Goal: Task Accomplishment & Management: Book appointment/travel/reservation

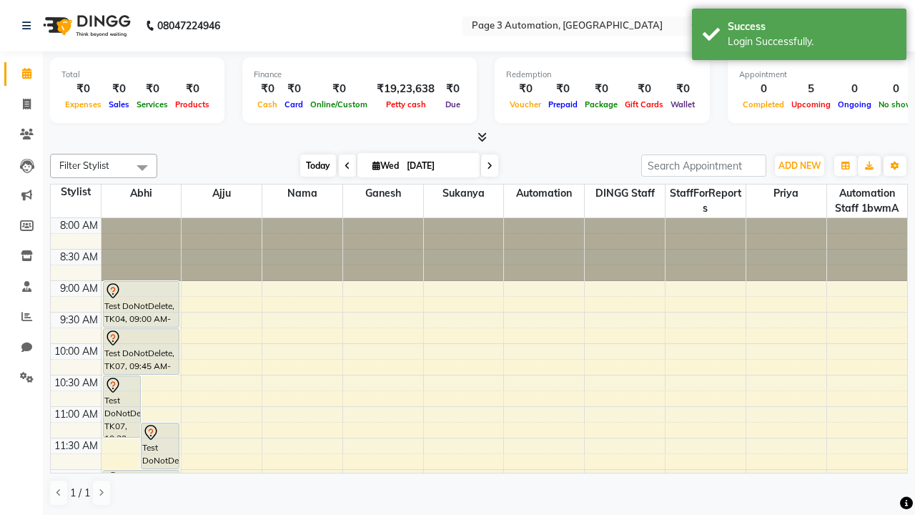
click at [311, 165] on span "Today" at bounding box center [318, 165] width 36 height 22
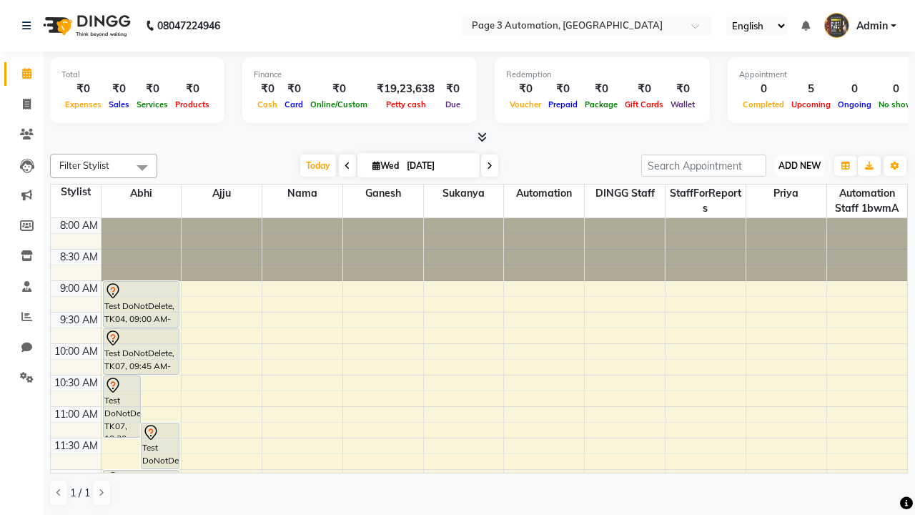
click at [800, 165] on span "ADD NEW" at bounding box center [800, 165] width 42 height 11
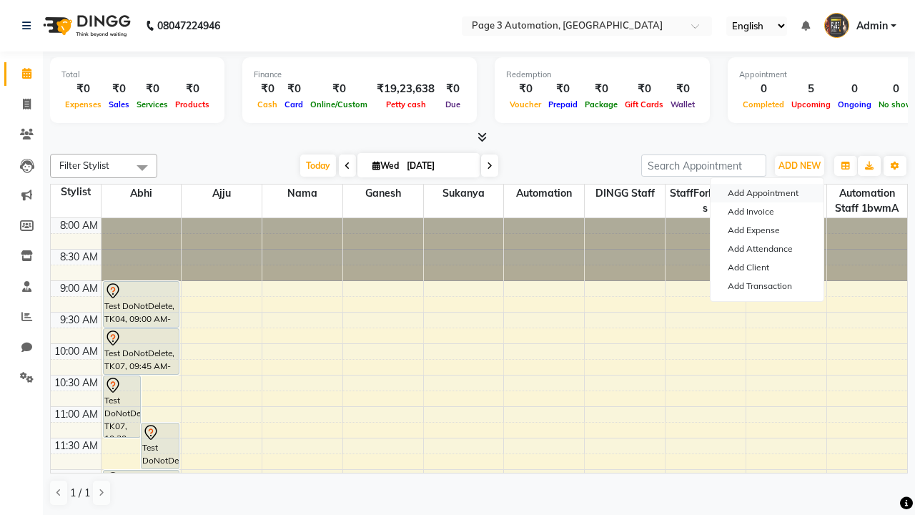
click at [767, 193] on button "Add Appointment" at bounding box center [767, 193] width 113 height 19
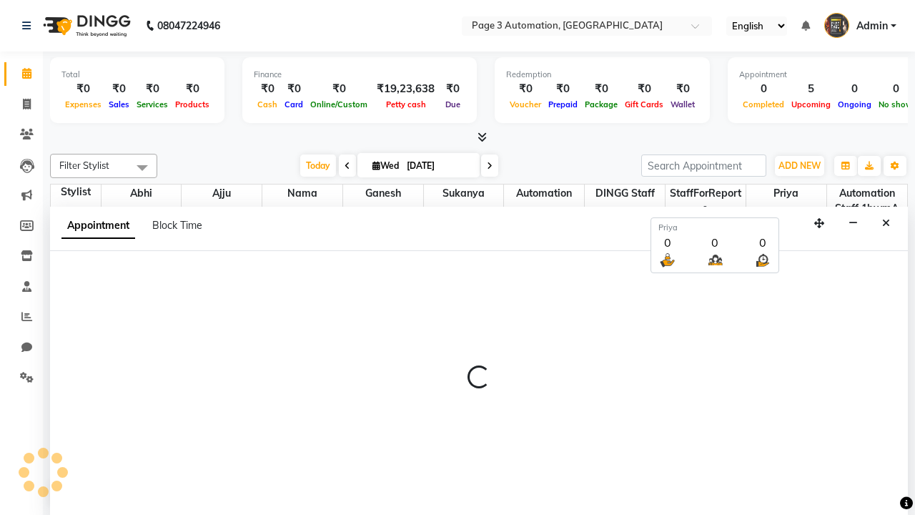
select select "tentative"
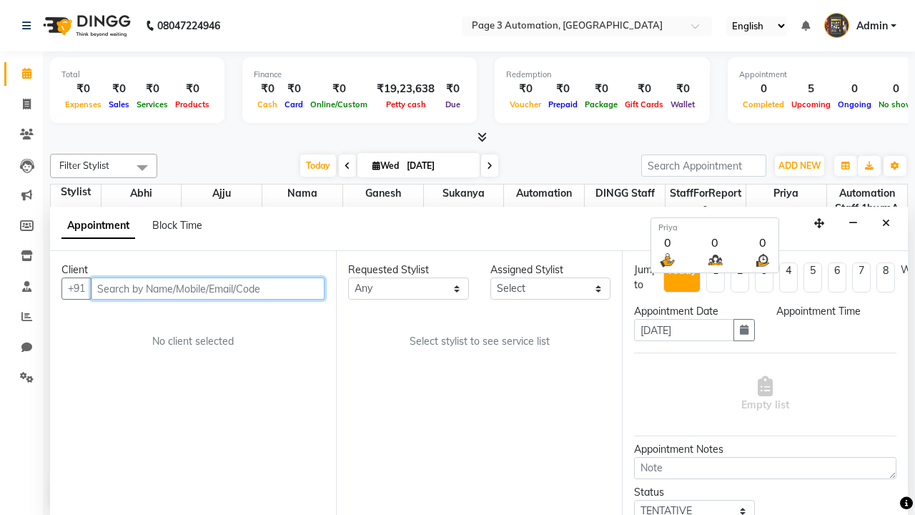
select select "540"
type input "7090909093"
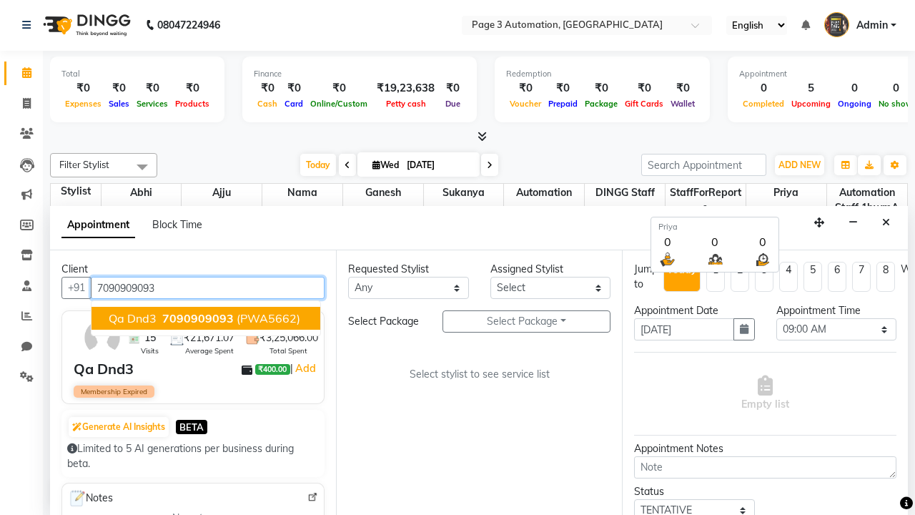
click at [206, 318] on span "7090909093" at bounding box center [198, 318] width 72 height 14
select select "712"
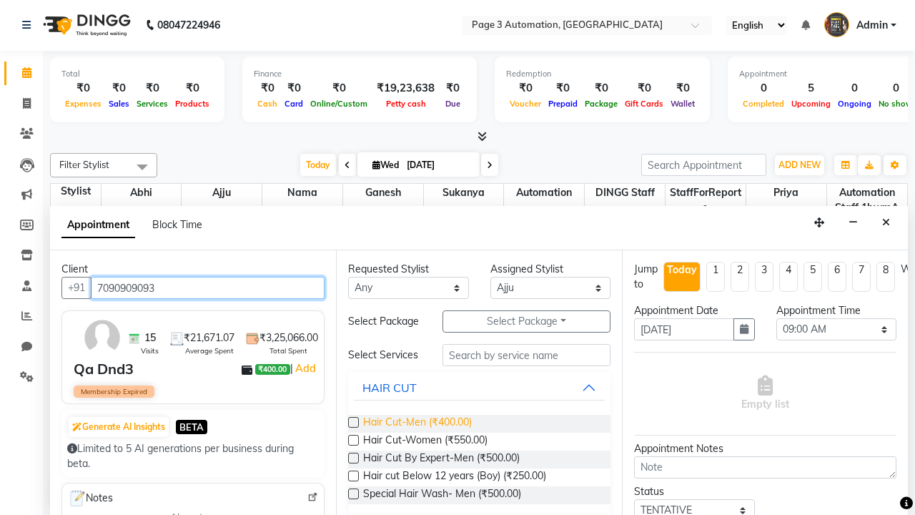
type input "7090909093"
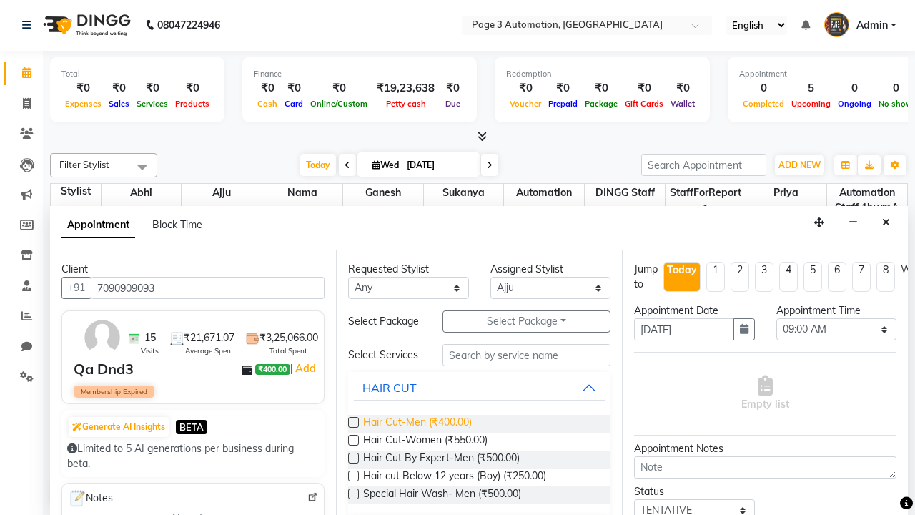
click at [417, 423] on span "Hair Cut-Men (₹400.00)" at bounding box center [417, 424] width 109 height 18
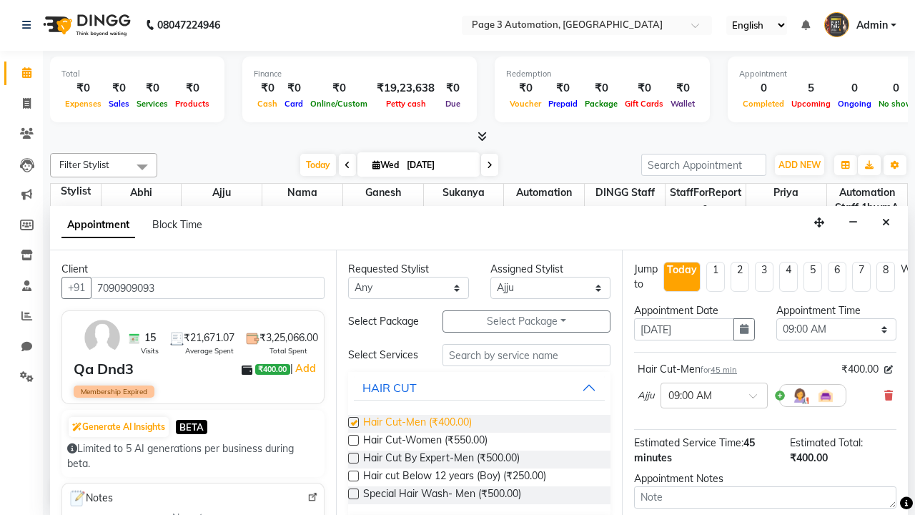
checkbox input "false"
click at [425, 442] on span "Hair Cut-Women (₹550.00)" at bounding box center [425, 442] width 124 height 18
checkbox input "true"
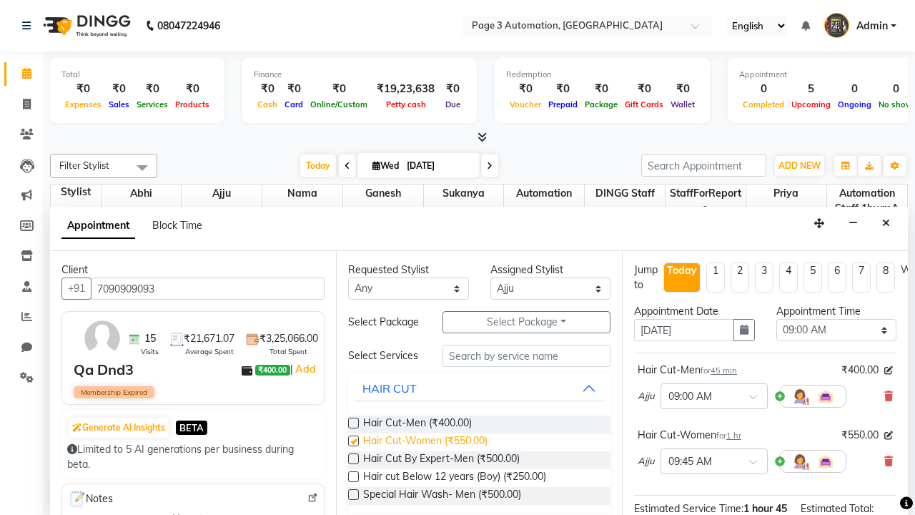
select select "630"
checkbox input "false"
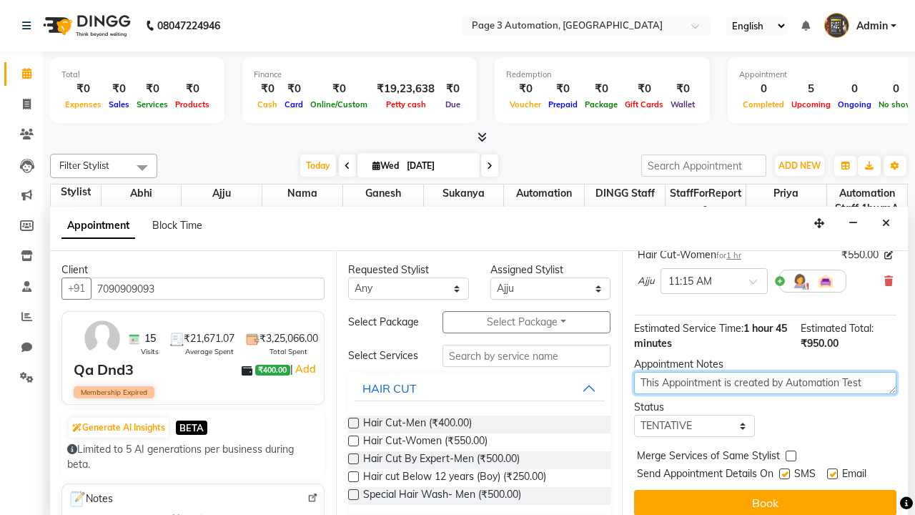
type textarea "This Appointment is created by Automation Test"
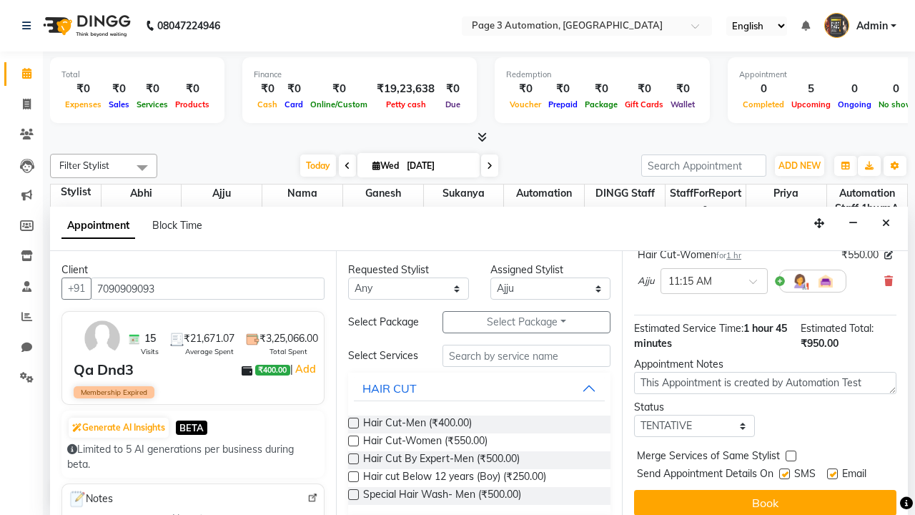
click at [791, 456] on label at bounding box center [791, 456] width 11 height 11
click at [791, 456] on input "checkbox" at bounding box center [790, 457] width 9 height 9
checkbox input "true"
click at [785, 473] on label at bounding box center [785, 473] width 11 height 11
click at [785, 473] on input "checkbox" at bounding box center [784, 475] width 9 height 9
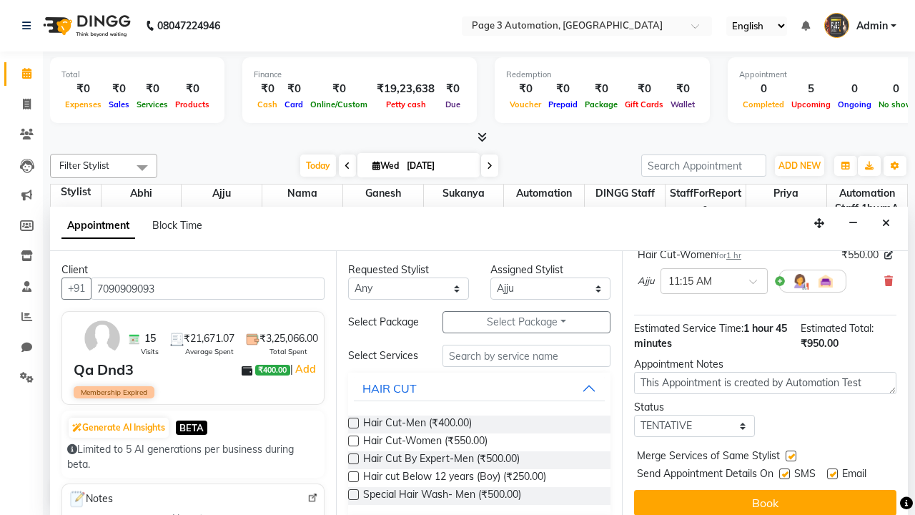
checkbox input "false"
click at [832, 473] on label at bounding box center [832, 473] width 11 height 11
click at [832, 473] on input "checkbox" at bounding box center [831, 475] width 9 height 9
checkbox input "false"
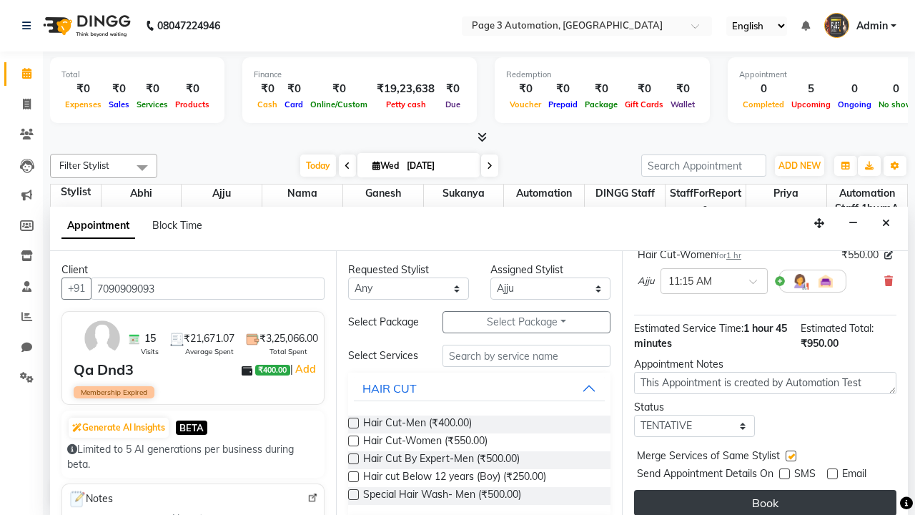
click at [765, 502] on button "Book" at bounding box center [765, 503] width 262 height 26
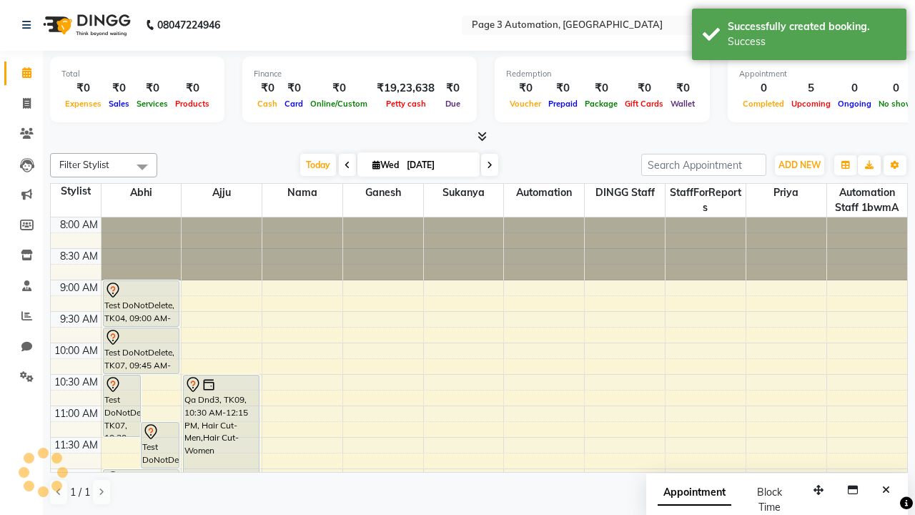
scroll to position [0, 0]
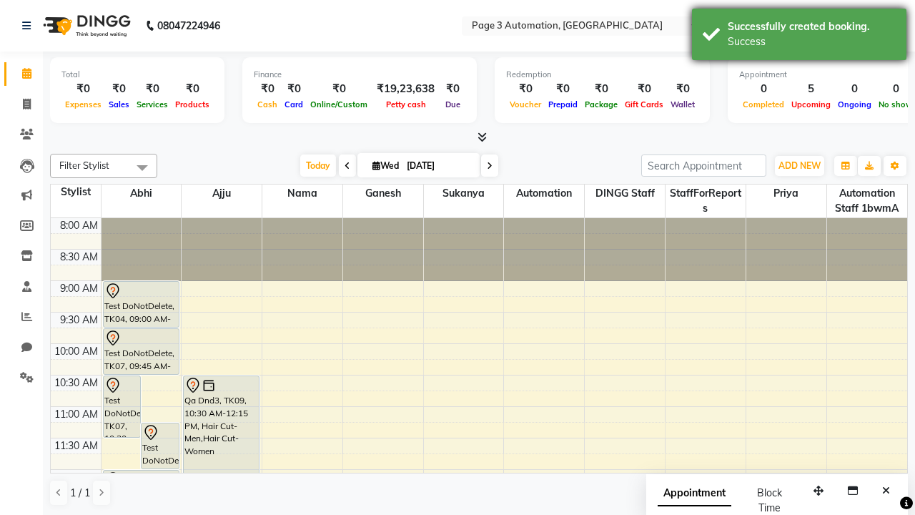
click at [800, 36] on div "Success" at bounding box center [812, 41] width 168 height 15
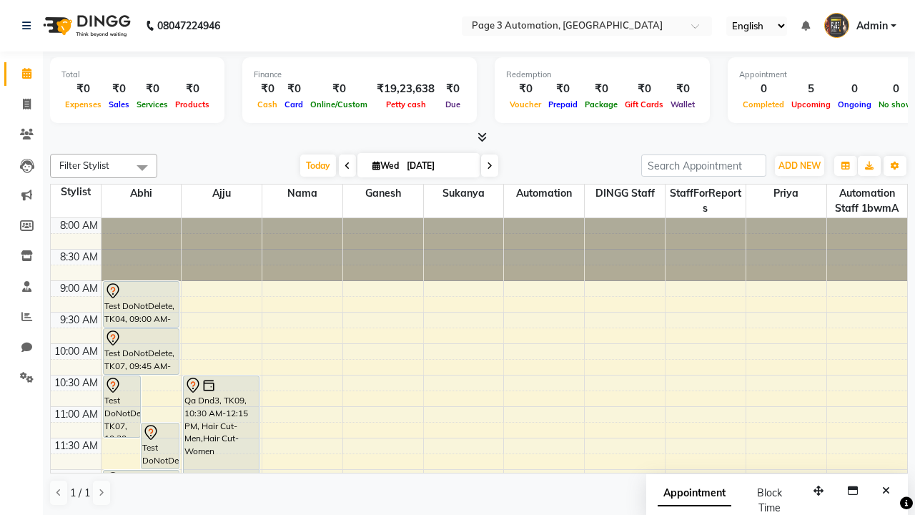
click at [142, 167] on span at bounding box center [142, 167] width 29 height 27
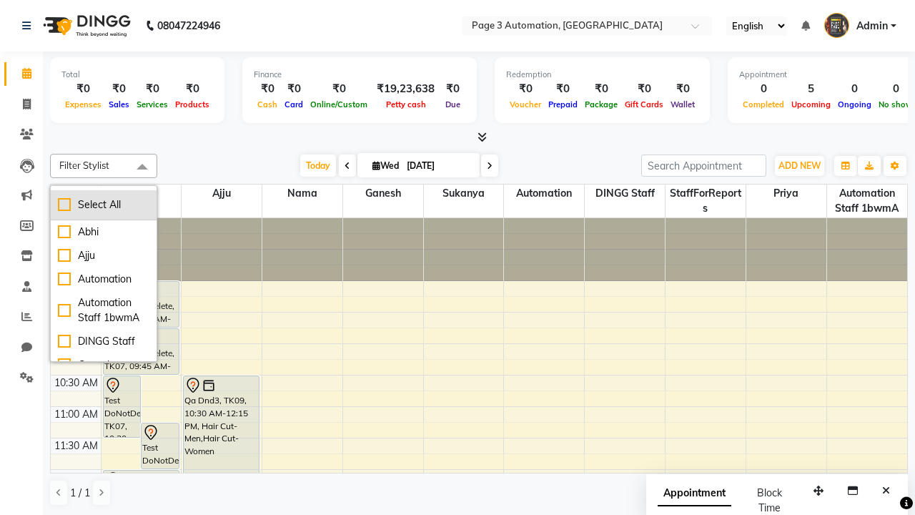
click at [104, 205] on div "Select All" at bounding box center [104, 204] width 92 height 15
checkbox input "true"
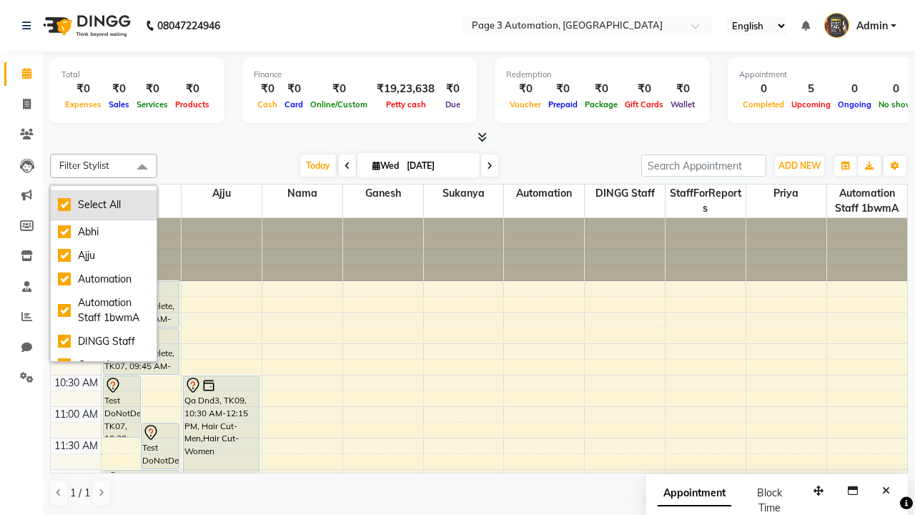
checkbox input "true"
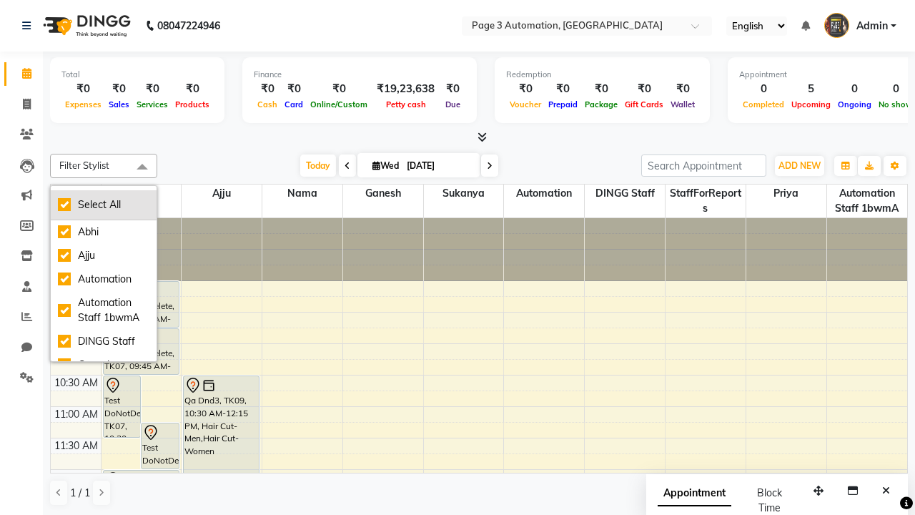
checkbox input "true"
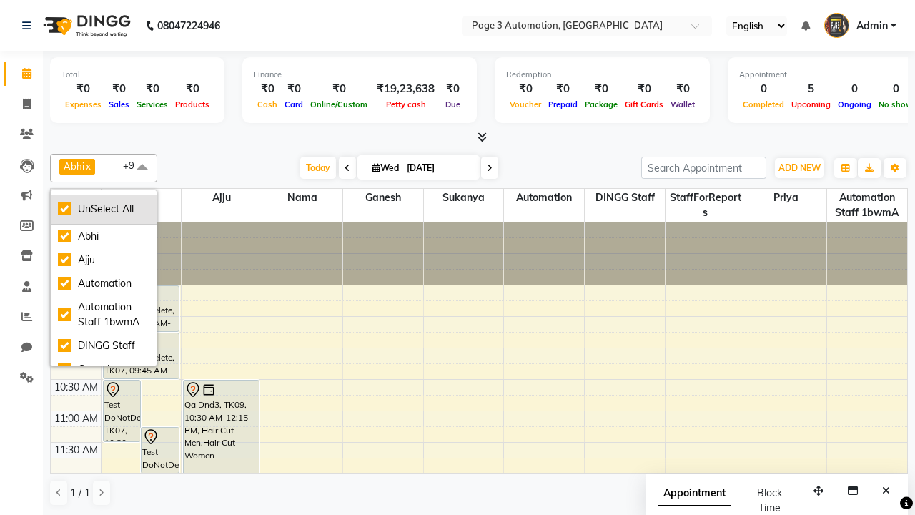
click at [104, 209] on div "UnSelect All" at bounding box center [104, 209] width 92 height 15
checkbox input "false"
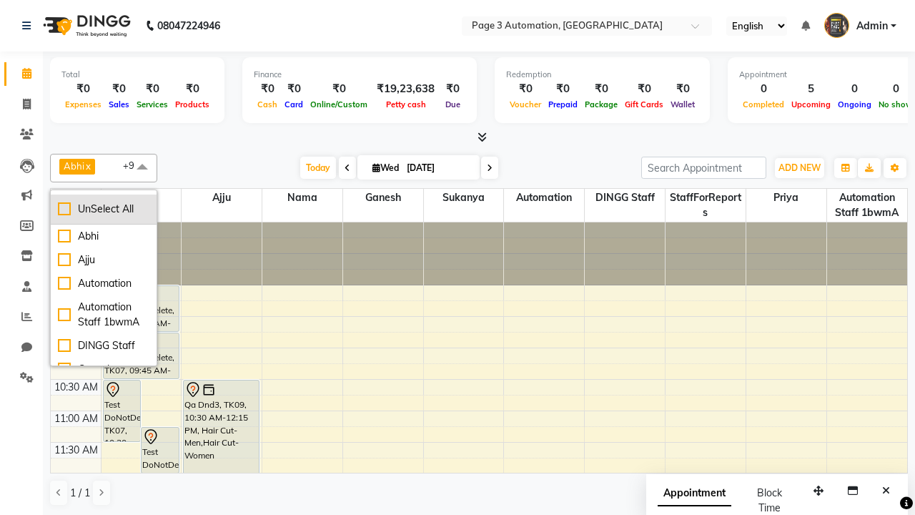
checkbox input "false"
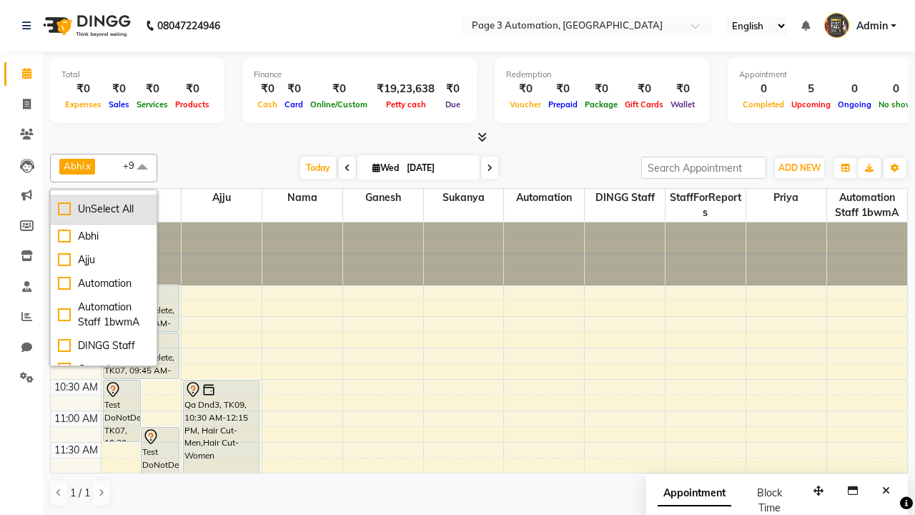
checkbox input "false"
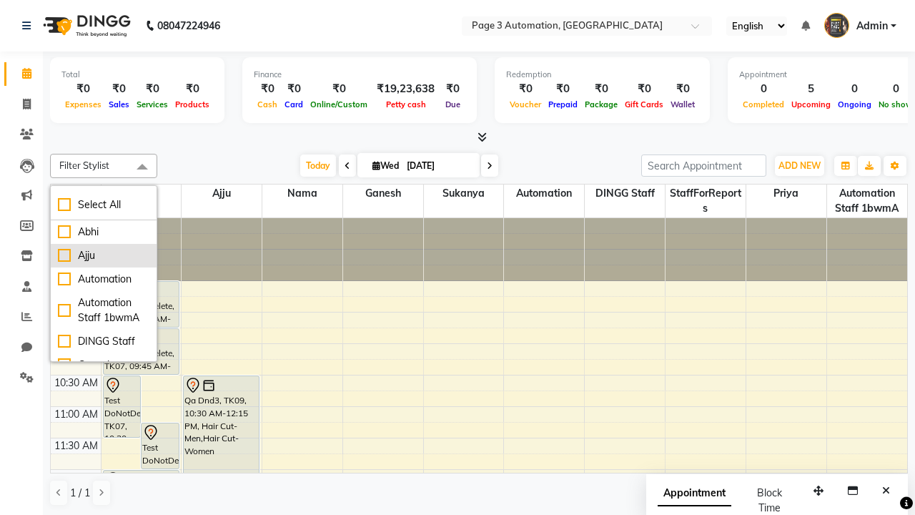
click at [104, 255] on div "Ajju" at bounding box center [104, 255] width 92 height 15
checkbox input "true"
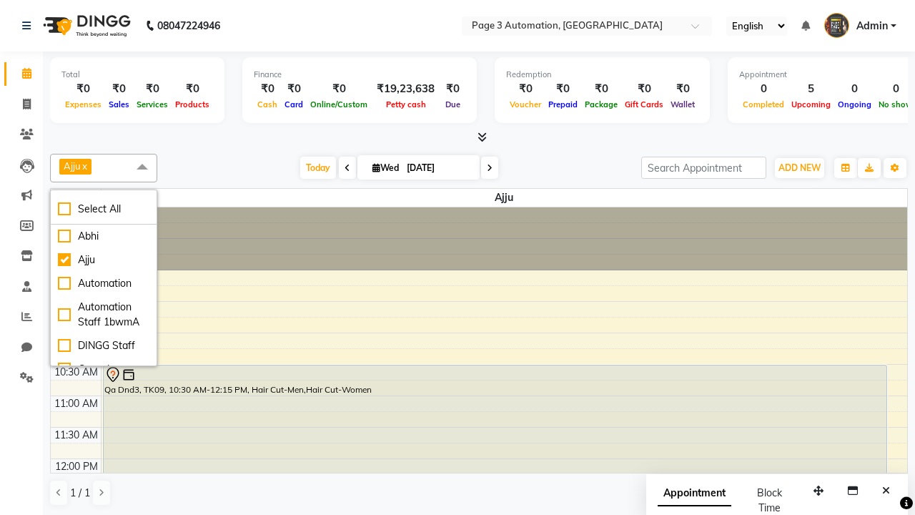
click at [142, 167] on span at bounding box center [142, 167] width 29 height 27
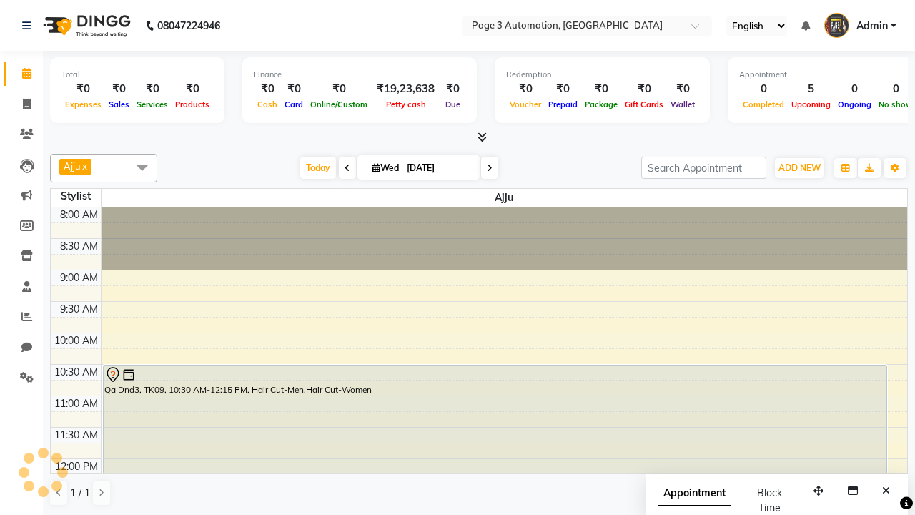
click at [495, 418] on div "Qa Dnd3, TK09, 10:30 AM-12:15 PM, Hair Cut-Men,Hair Cut-Women" at bounding box center [495, 419] width 783 height 108
select select "7"
